Goal: Find specific page/section

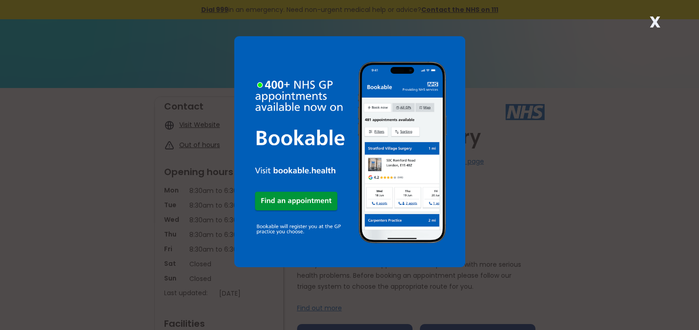
click at [655, 19] on strong "X" at bounding box center [654, 22] width 11 height 22
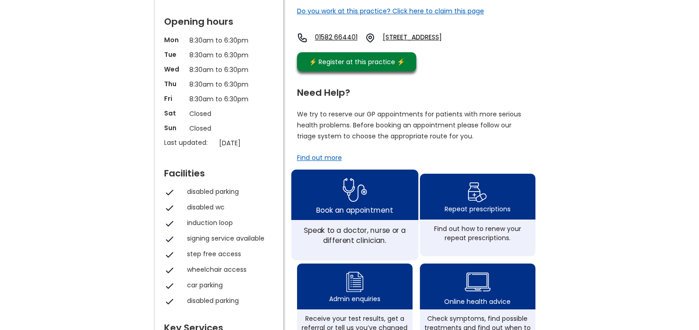
scroll to position [183, 0]
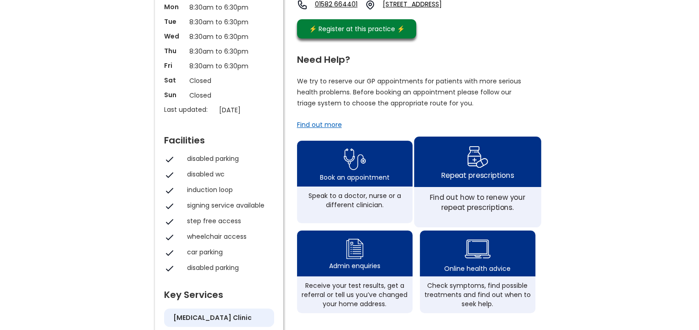
click at [466, 170] on img at bounding box center [477, 156] width 22 height 27
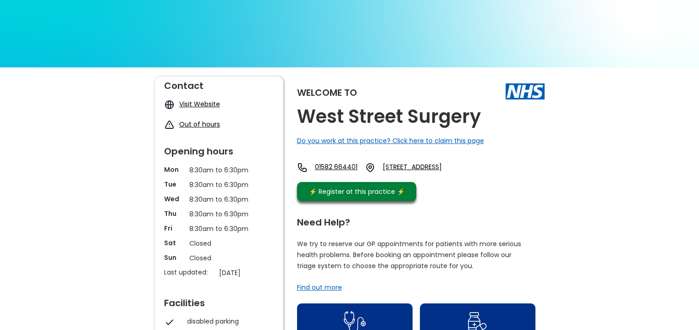
scroll to position [0, 0]
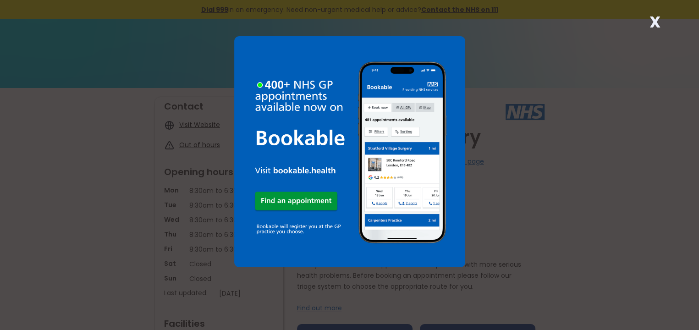
click at [656, 20] on strong "X" at bounding box center [654, 22] width 11 height 22
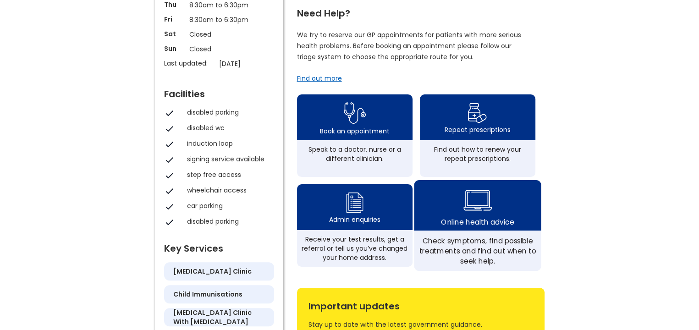
scroll to position [229, 0]
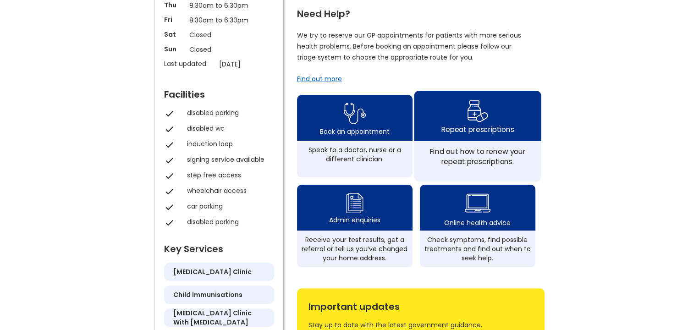
click at [460, 134] on div "Repeat prescriptions" at bounding box center [477, 129] width 72 height 10
